Goal: Task Accomplishment & Management: Use online tool/utility

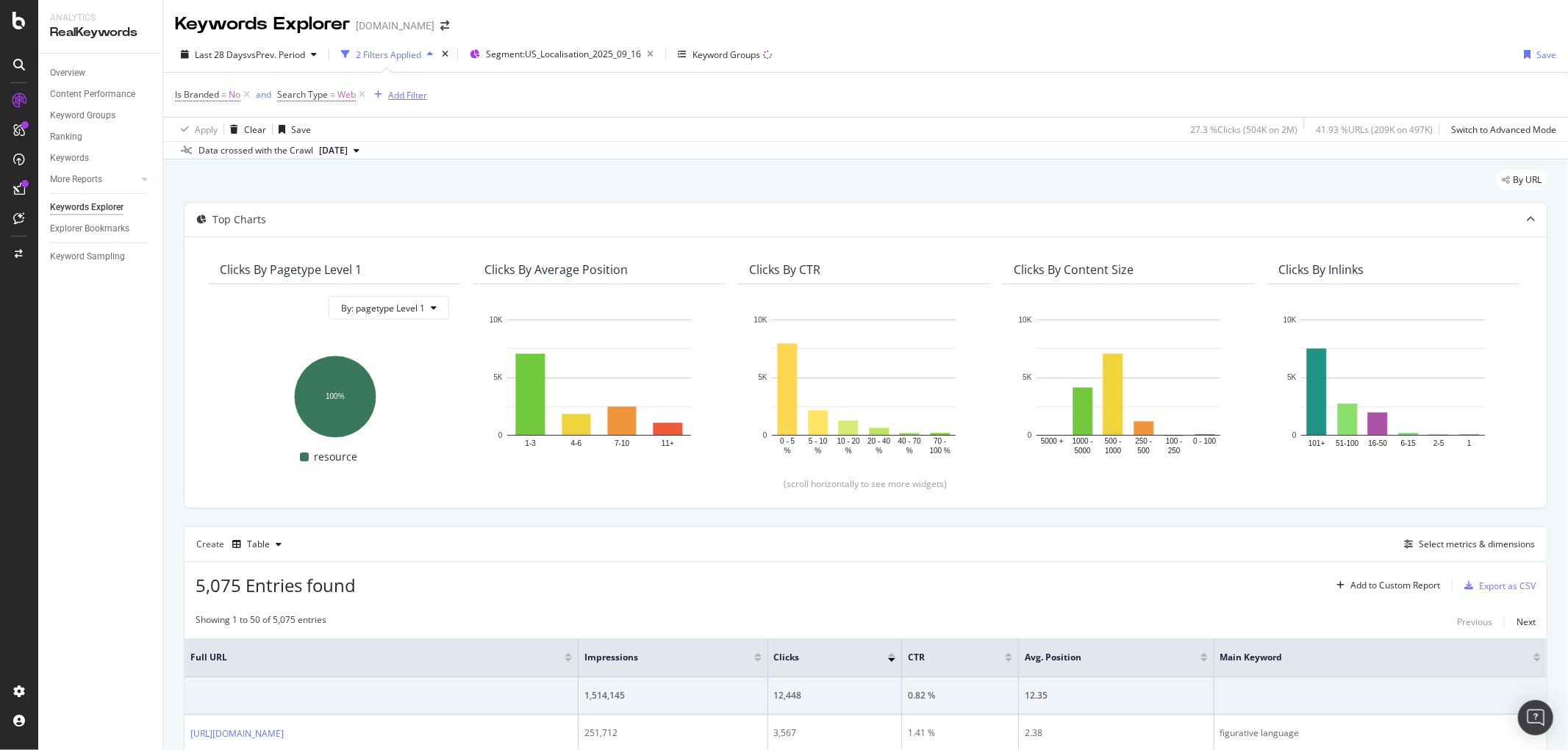
click at [414, 92] on div "Add Filter" at bounding box center [408, 95] width 39 height 13
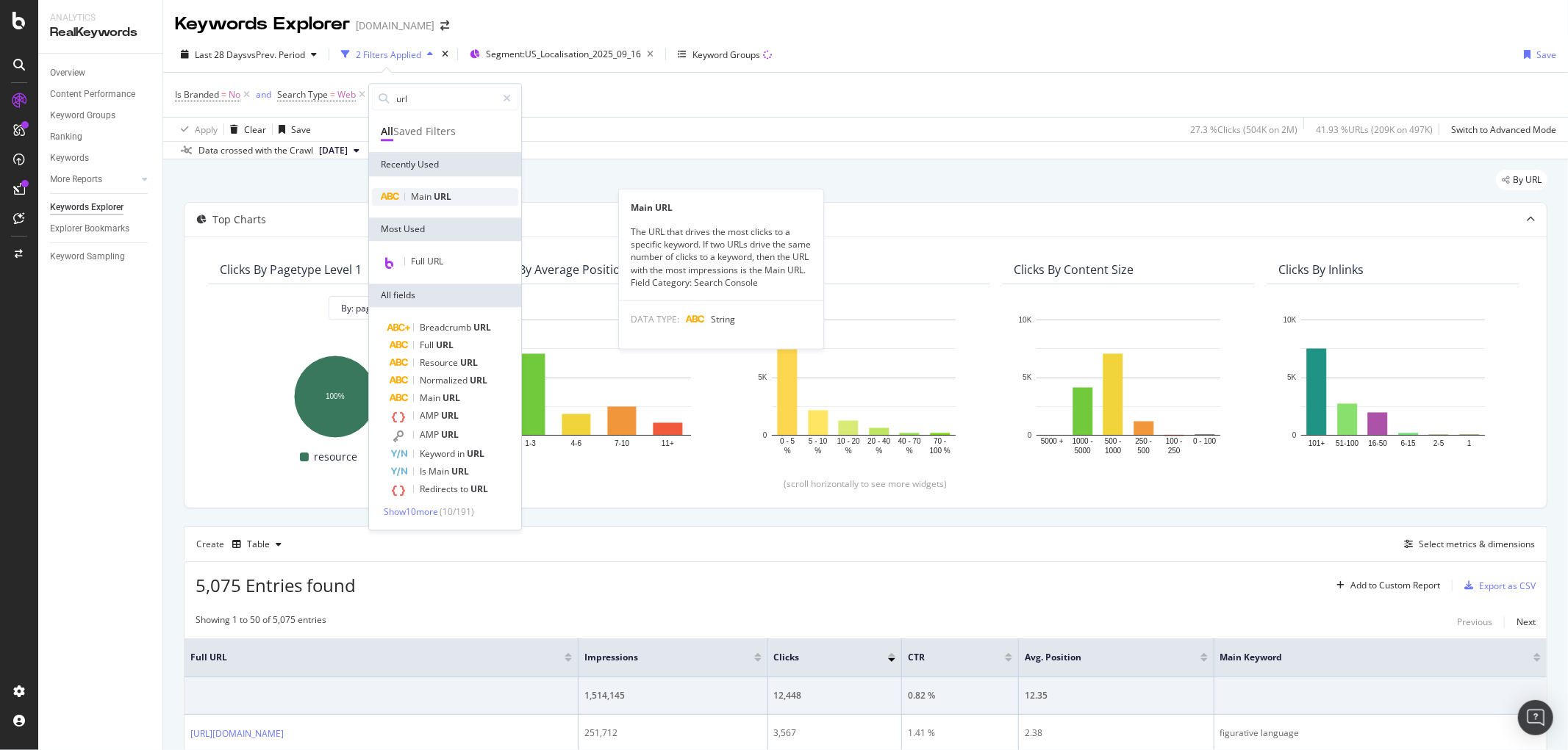
type input "url"
click at [438, 192] on span "URL" at bounding box center [442, 197] width 18 height 13
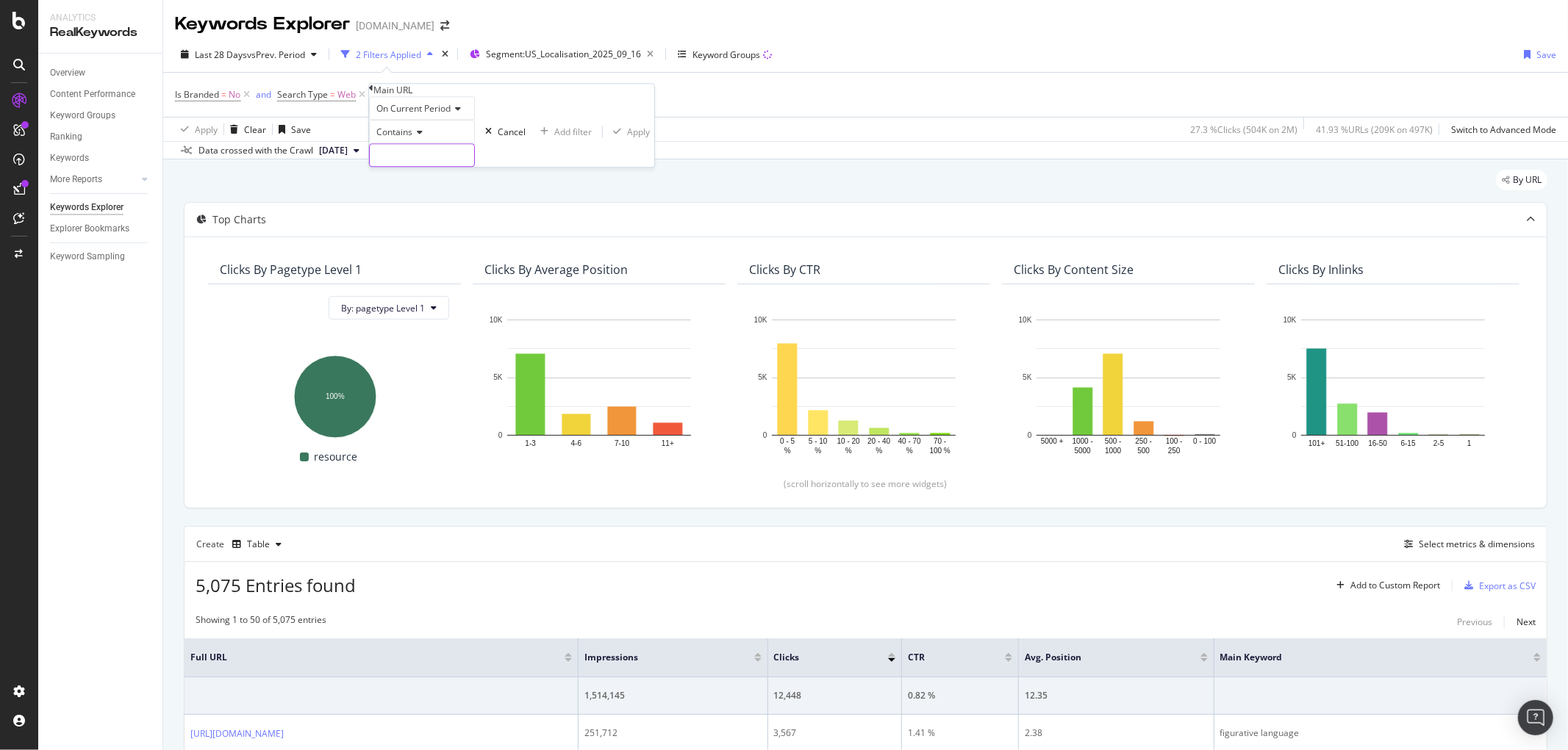
click at [437, 166] on input "text" at bounding box center [422, 155] width 104 height 22
paste input "US-T-L-025-Phoneme-Tracing-Sheets"
type input "US-T-L-025-Phoneme-Tracing-Sheets"
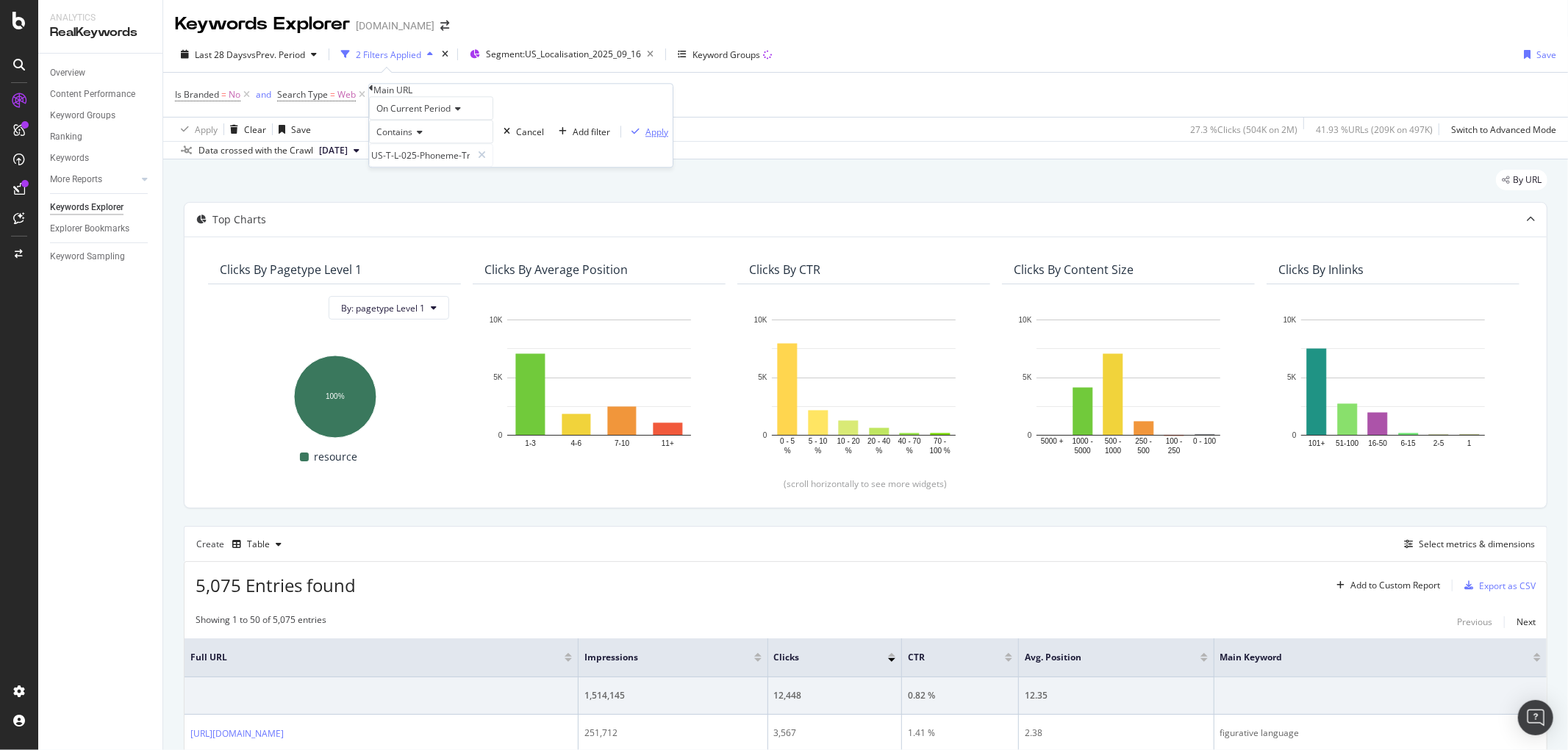
click at [645, 138] on div "Apply" at bounding box center [656, 132] width 23 height 13
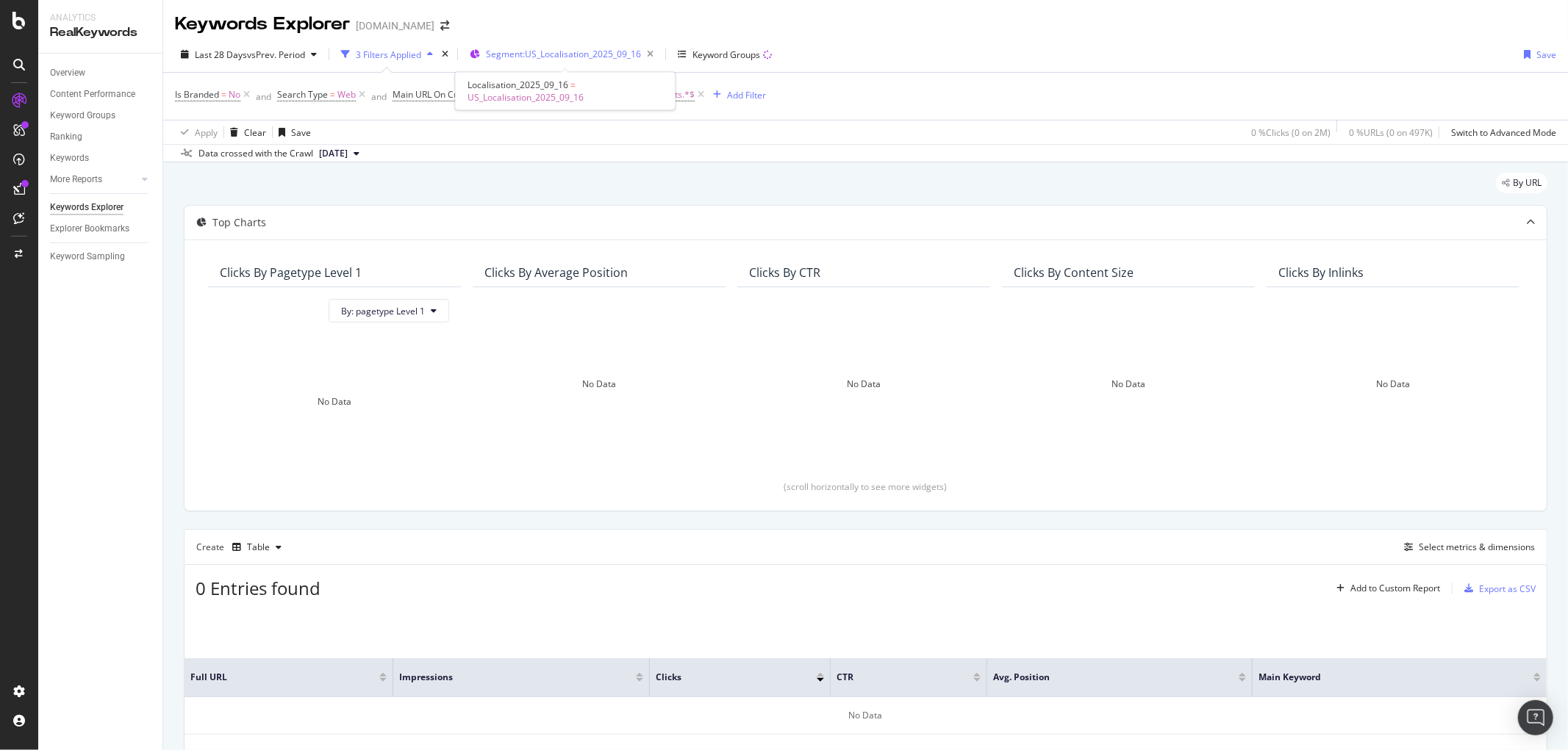
click at [576, 51] on span "Segment: US_Localisation_2025_09_16" at bounding box center [563, 54] width 155 height 13
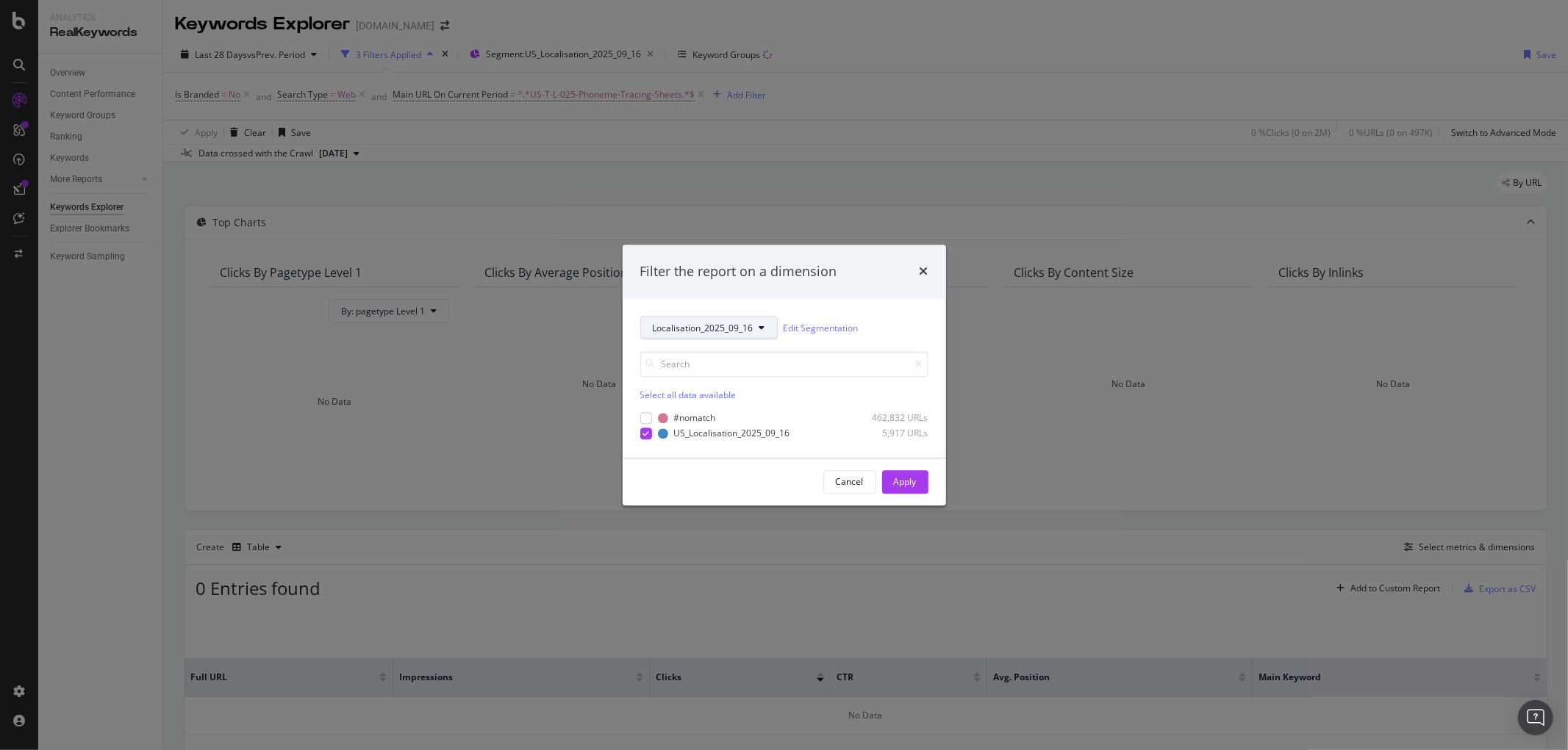
click at [687, 325] on span "Localisation_2025_09_16" at bounding box center [703, 328] width 101 height 13
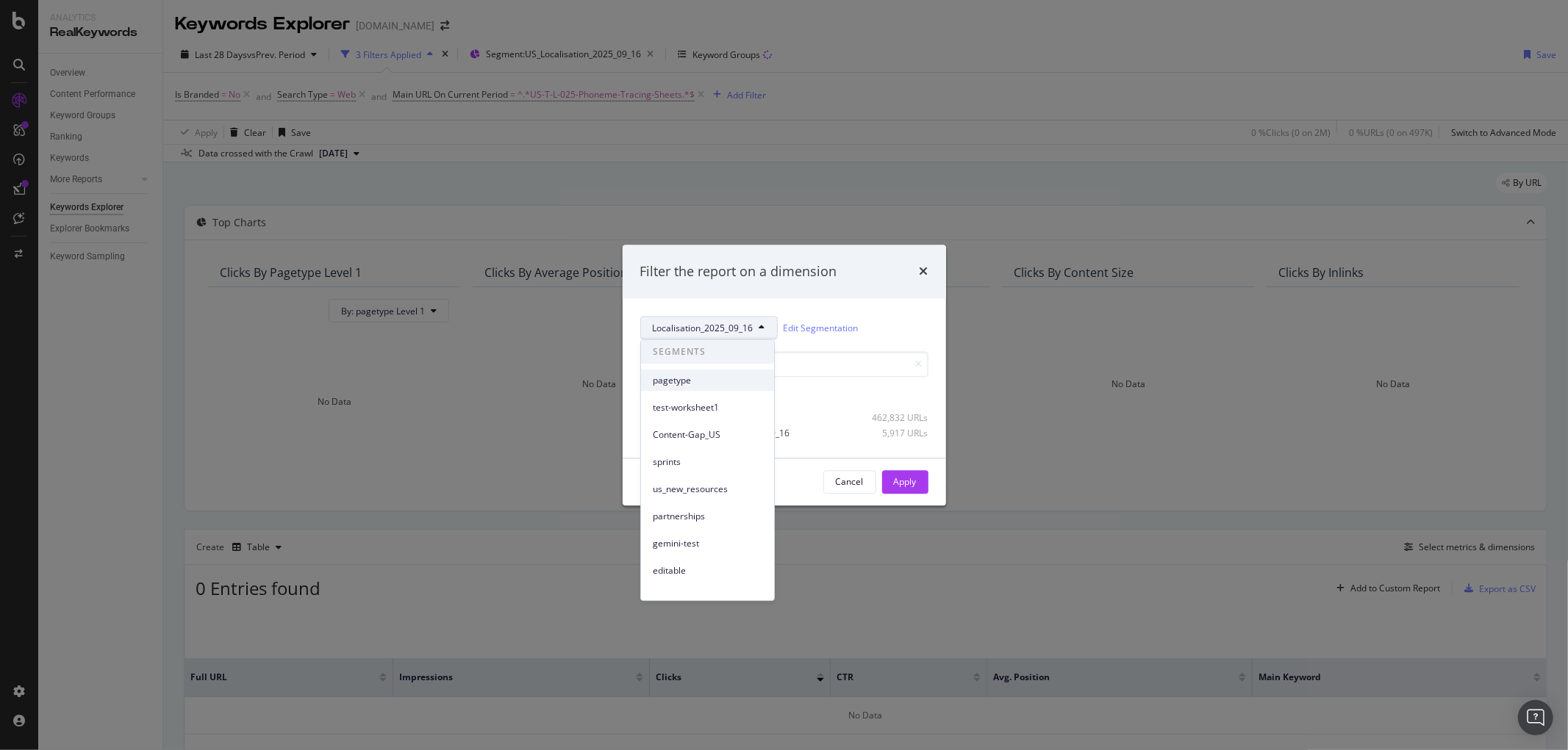
click at [685, 384] on span "pagetype" at bounding box center [708, 380] width 109 height 13
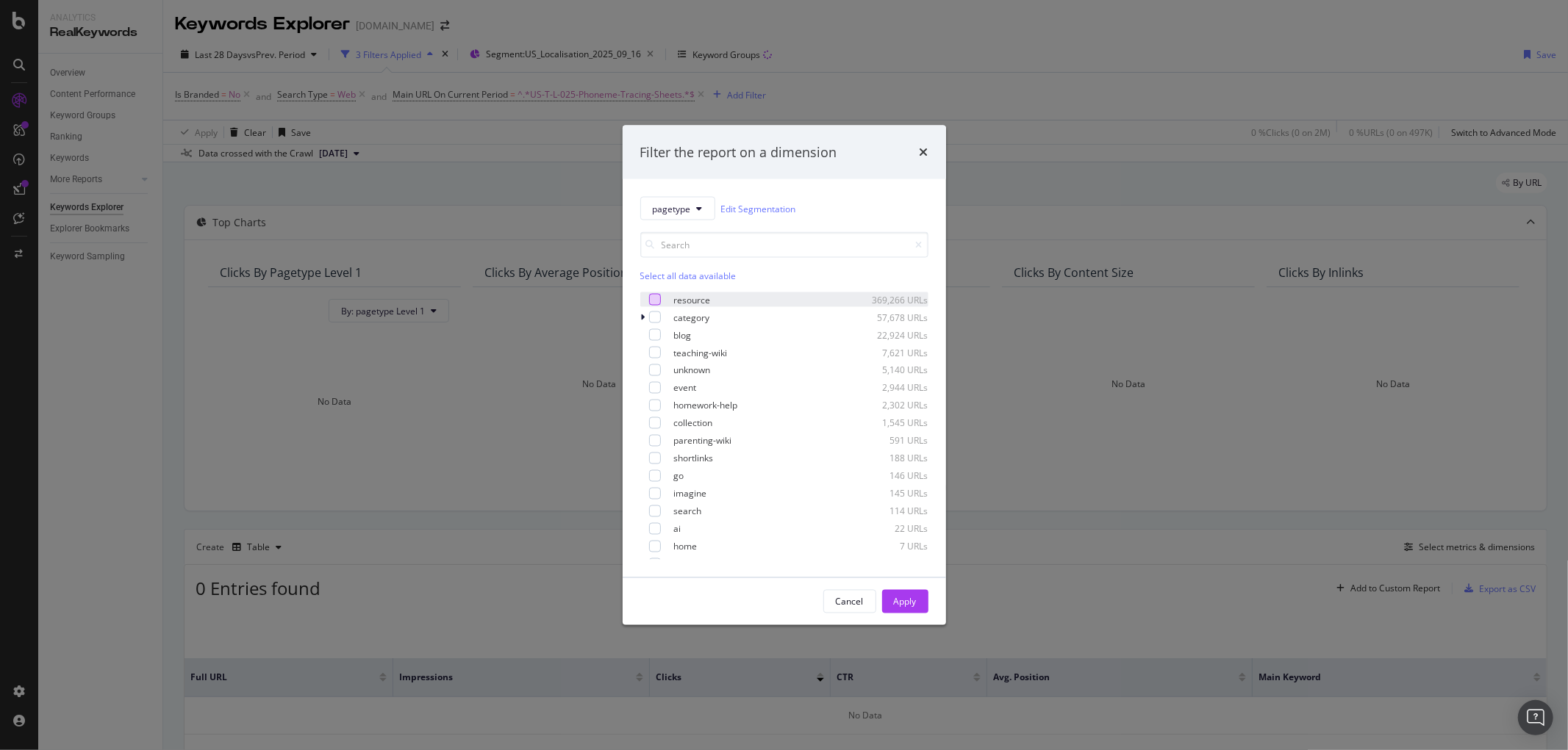
click at [652, 299] on div "modal" at bounding box center [655, 300] width 12 height 12
click at [920, 602] on button "Apply" at bounding box center [905, 601] width 46 height 24
